Goal: Communication & Community: Answer question/provide support

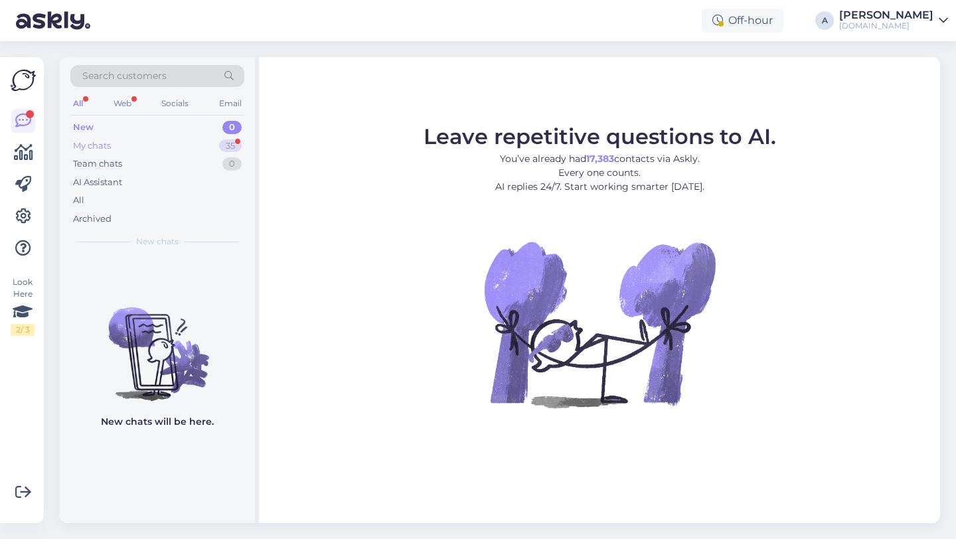
click at [190, 145] on div "My chats 35" at bounding box center [157, 146] width 174 height 19
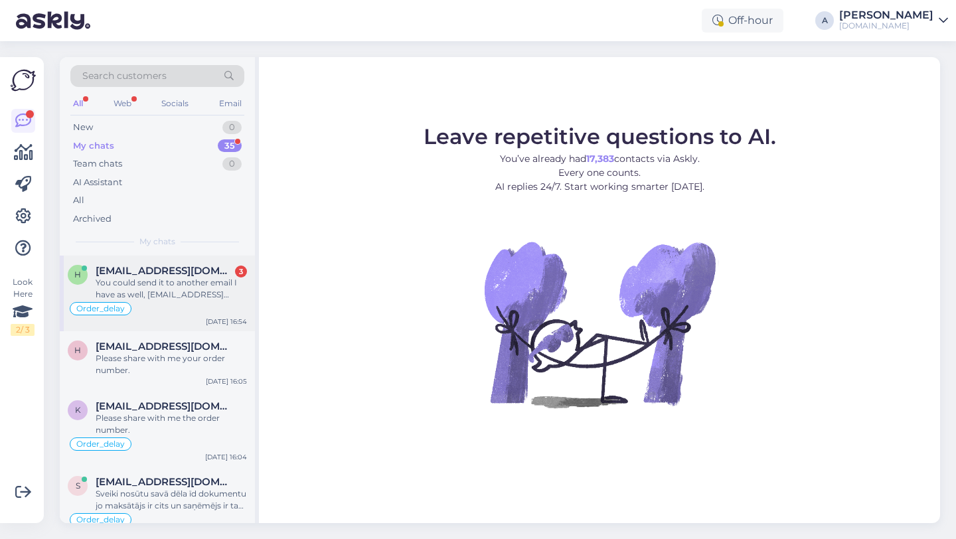
click at [200, 278] on div "You could send it to another email I have as well, [EMAIL_ADDRESS][DOMAIN_NAME]…" at bounding box center [171, 289] width 151 height 24
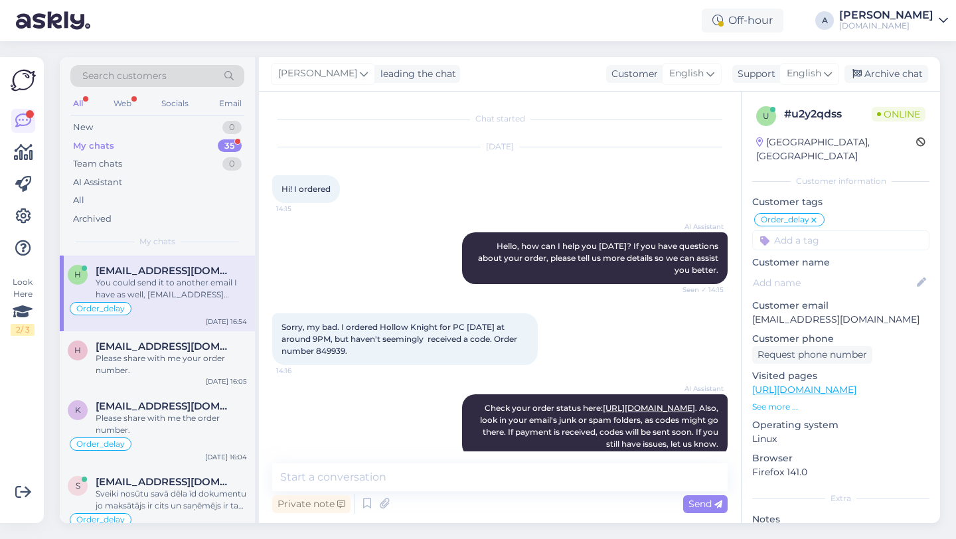
scroll to position [1482, 0]
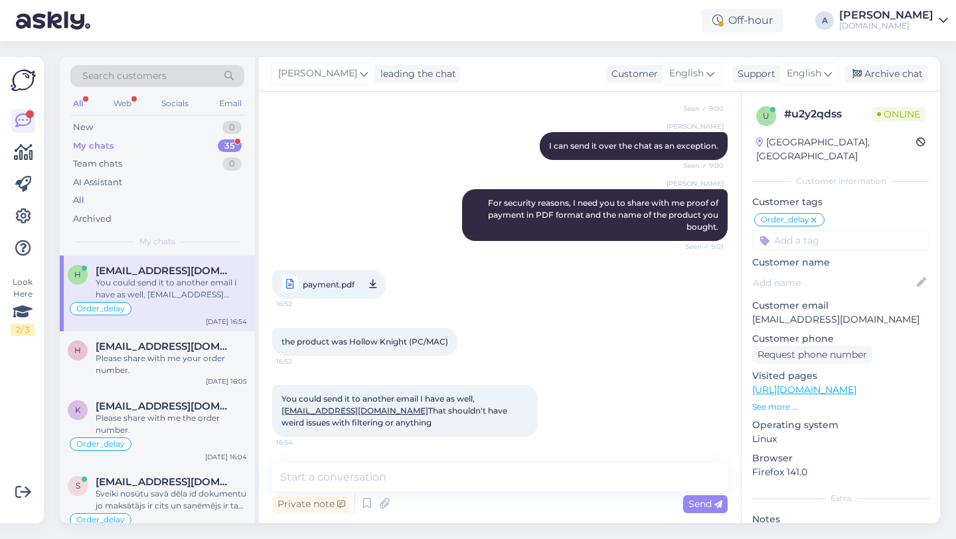
click at [317, 285] on span "payment.pdf" at bounding box center [329, 284] width 52 height 17
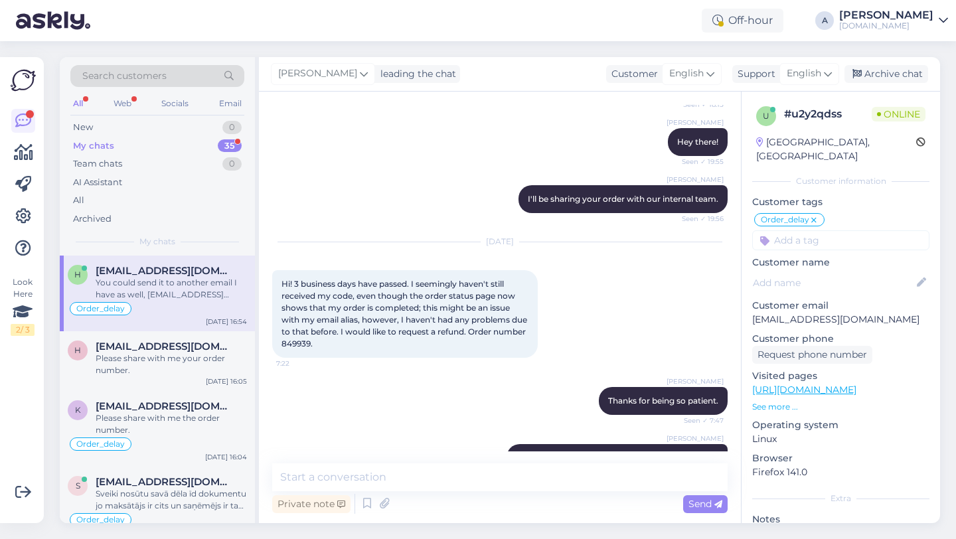
scroll to position [901, 0]
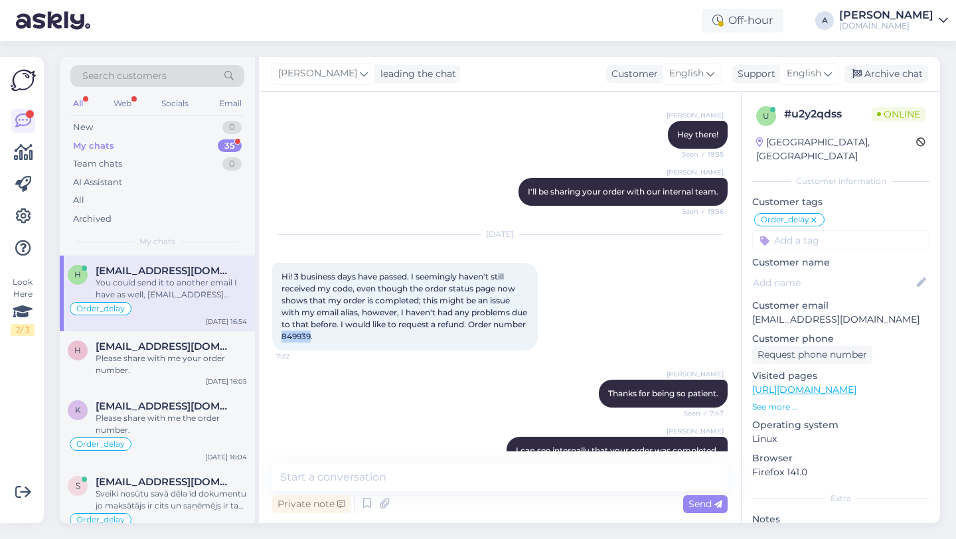
drag, startPoint x: 344, startPoint y: 358, endPoint x: 317, endPoint y: 358, distance: 27.2
click at [317, 341] on span "Hi! 3 business days have passed. I seemingly haven't still received my code, ev…" at bounding box center [405, 306] width 248 height 70
copy span "849939"
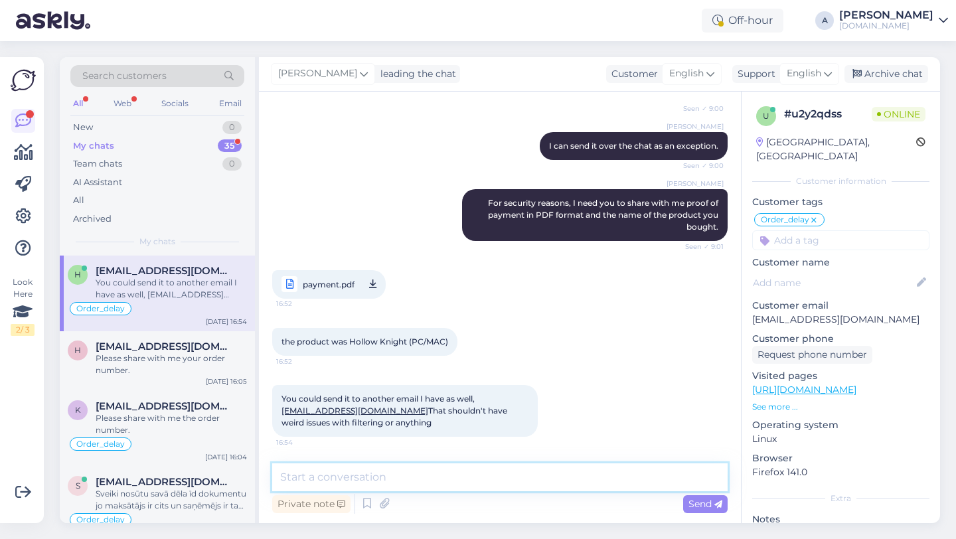
click at [317, 479] on textarea at bounding box center [499, 477] width 455 height 28
paste textarea "https://punktid.com/file/849939/464166?t=0a9120cd"
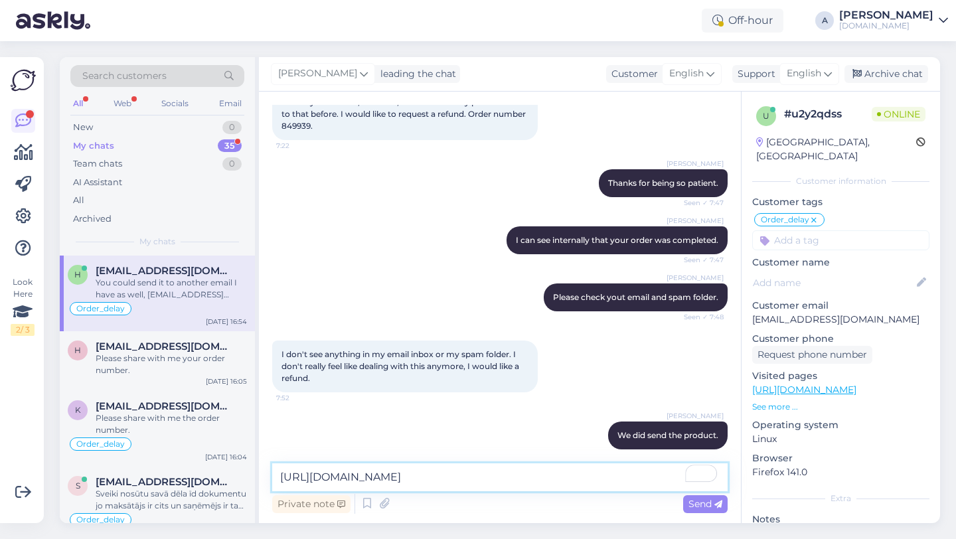
scroll to position [1031, 0]
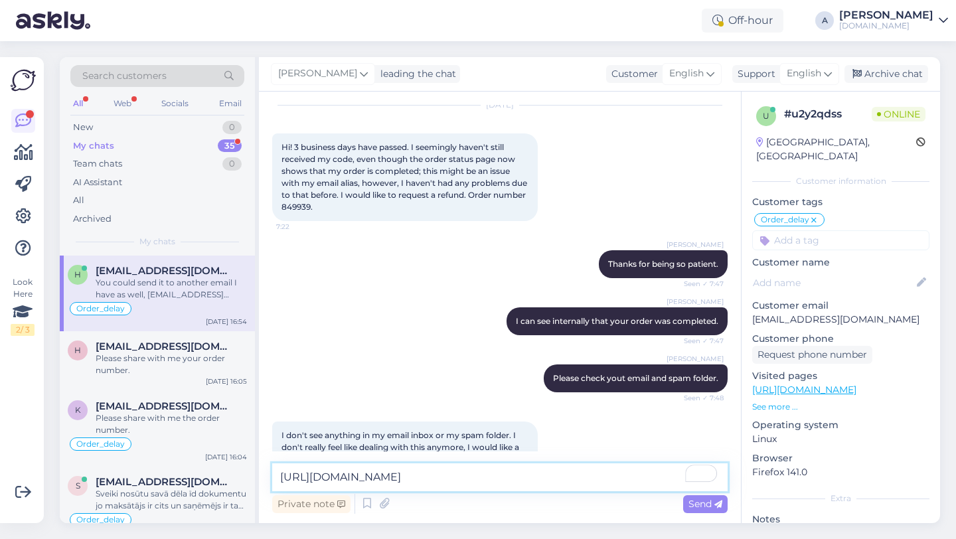
type textarea "https://punktid.com/file/849939/464166?t=0a9120cd"
click at [328, 221] on div "Hi! 3 business days have passed. I seemingly haven't still received my code, ev…" at bounding box center [404, 177] width 265 height 88
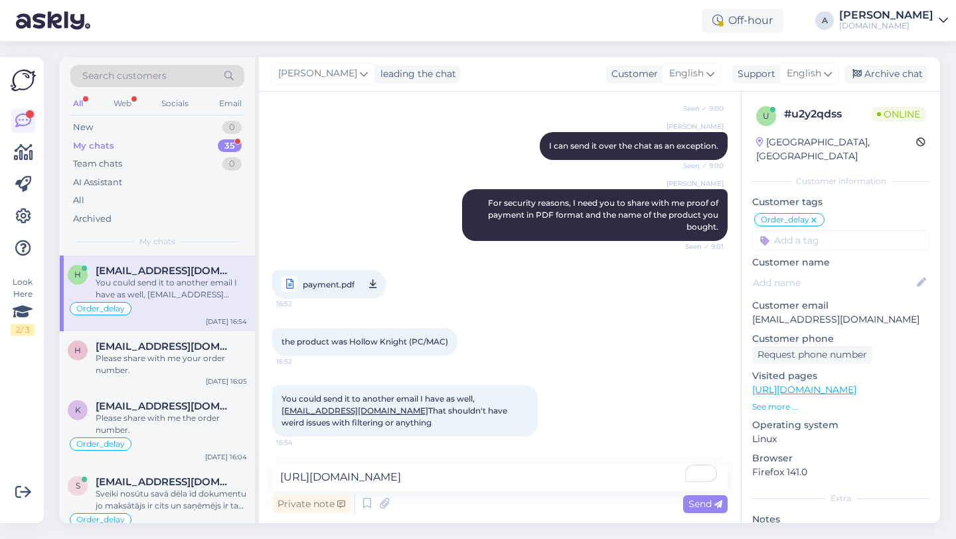
click at [690, 515] on div "Private note Send" at bounding box center [499, 503] width 455 height 25
click at [699, 507] on span "Send" at bounding box center [705, 504] width 34 height 12
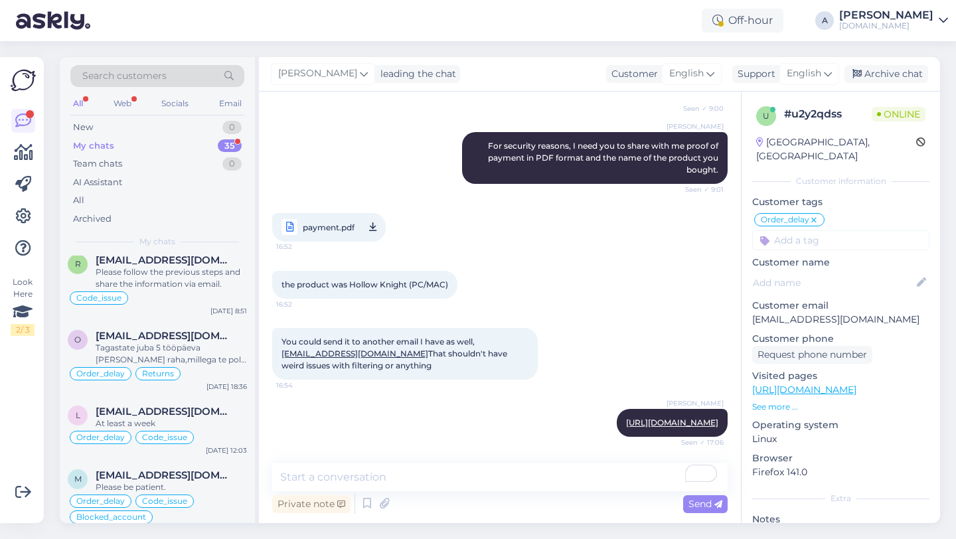
scroll to position [1998, 0]
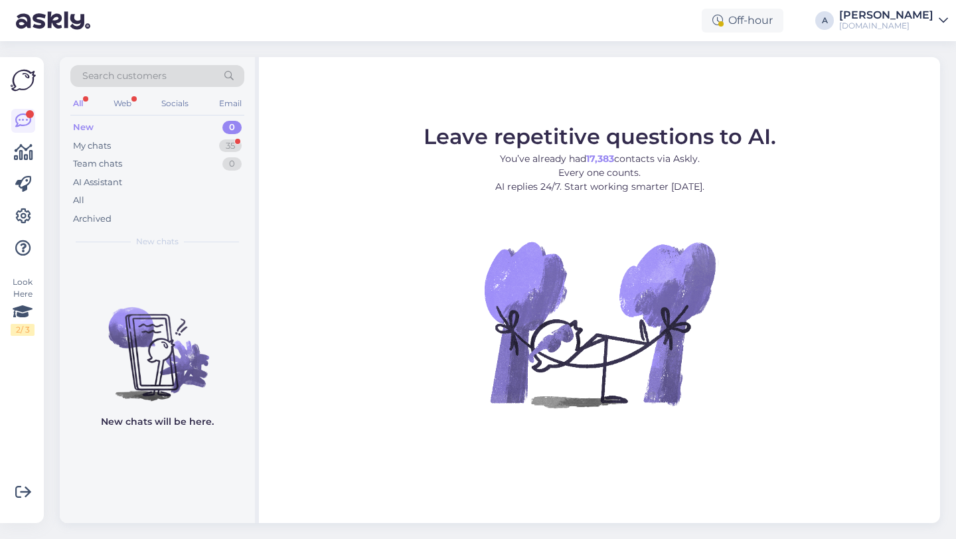
click at [330, 408] on figure "Leave repetitive questions to AI. You’ve already had 17,383 contacts via Askly.…" at bounding box center [599, 284] width 657 height 317
click at [234, 150] on div "35" at bounding box center [230, 145] width 23 height 13
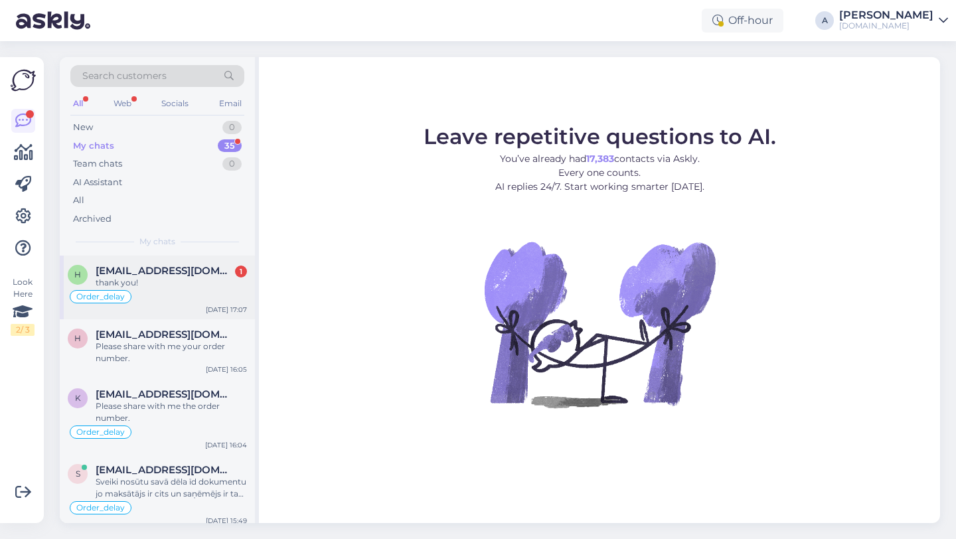
click at [182, 277] on div "thank you!" at bounding box center [171, 283] width 151 height 12
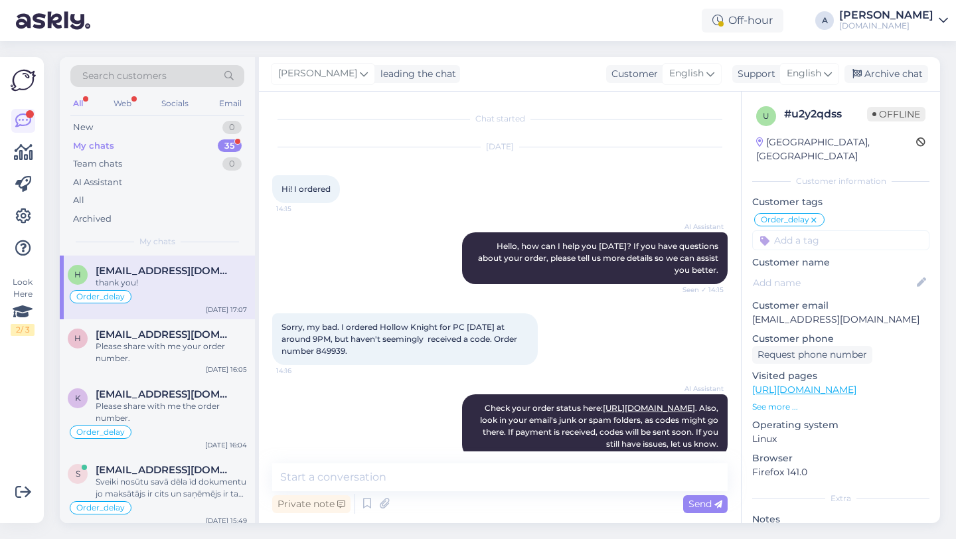
scroll to position [1596, 0]
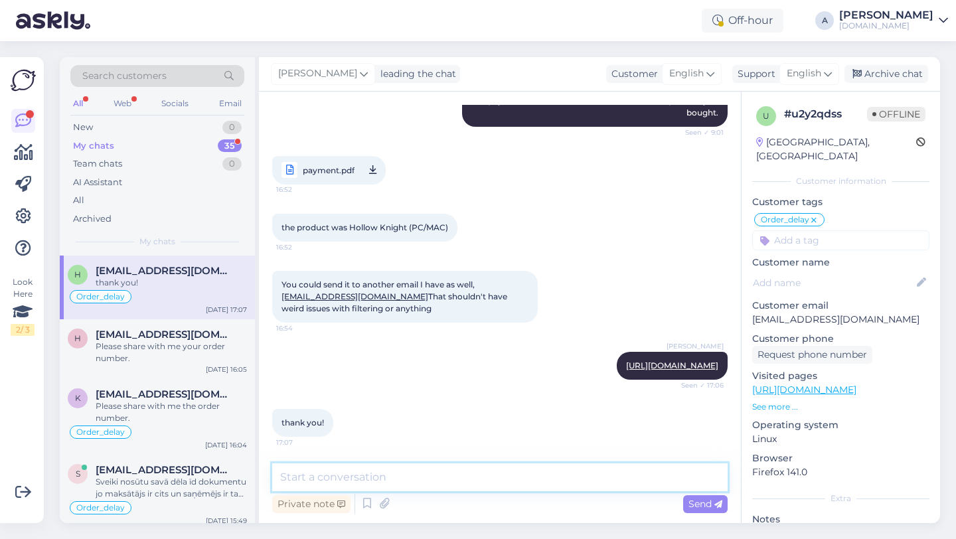
click at [399, 482] on textarea at bounding box center [499, 477] width 455 height 28
type textarea "You're welcome!"
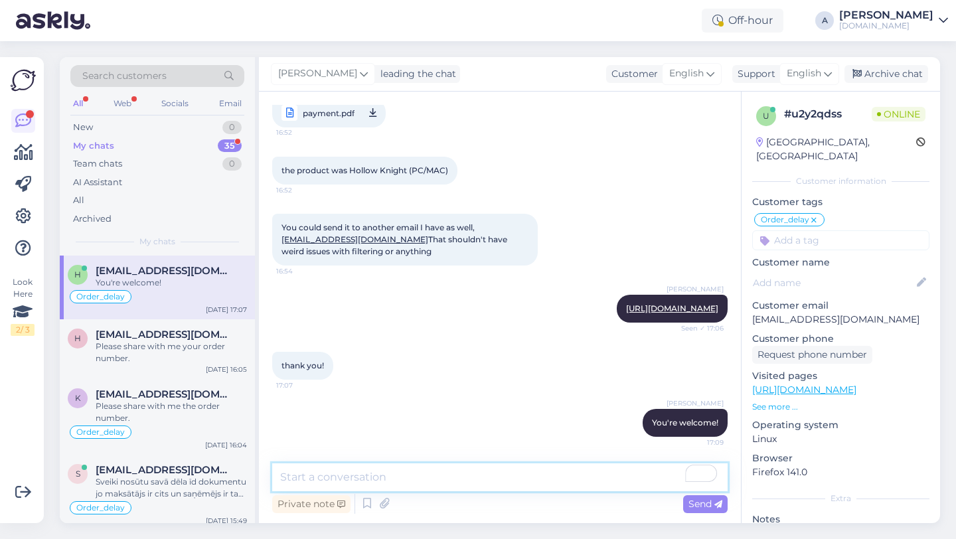
click at [297, 478] on textarea "To enrich screen reader interactions, please activate Accessibility in Grammarl…" at bounding box center [499, 477] width 455 height 28
paste textarea "If you need further help, don't hesitate to contact us again. Have a great day!"
type textarea "If you need further help, don't hesitate to contact us again. Have a great day!"
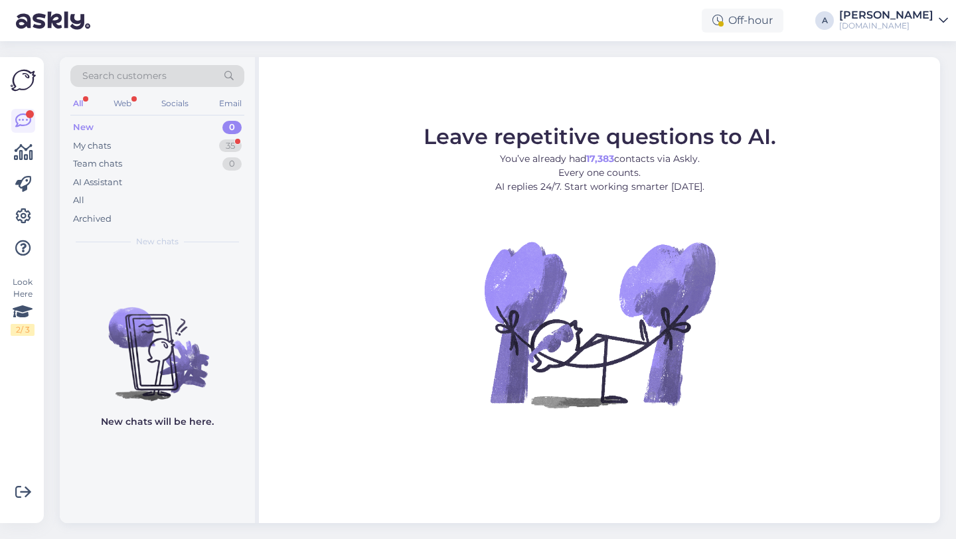
click at [305, 398] on figure "Leave repetitive questions to AI. You’ve already had 17,383 contacts via Askly.…" at bounding box center [599, 284] width 657 height 317
click at [199, 457] on div "New chats will be here." at bounding box center [157, 388] width 195 height 267
